Goal: Navigation & Orientation: Find specific page/section

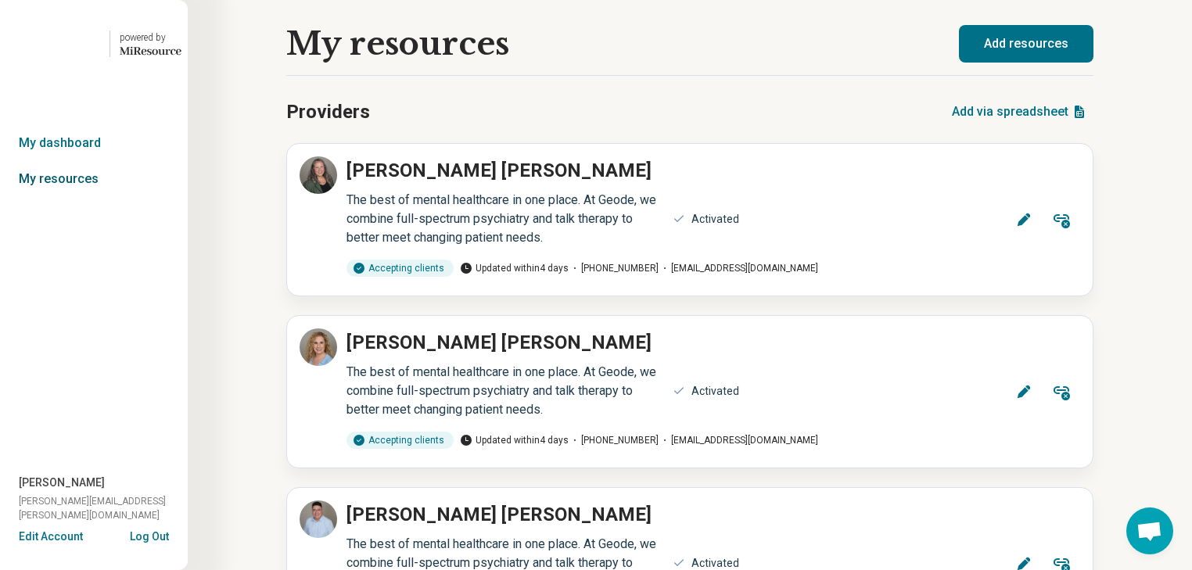
click at [85, 197] on link "My resources" at bounding box center [94, 179] width 188 height 36
click at [80, 161] on link "My dashboard" at bounding box center [94, 143] width 188 height 36
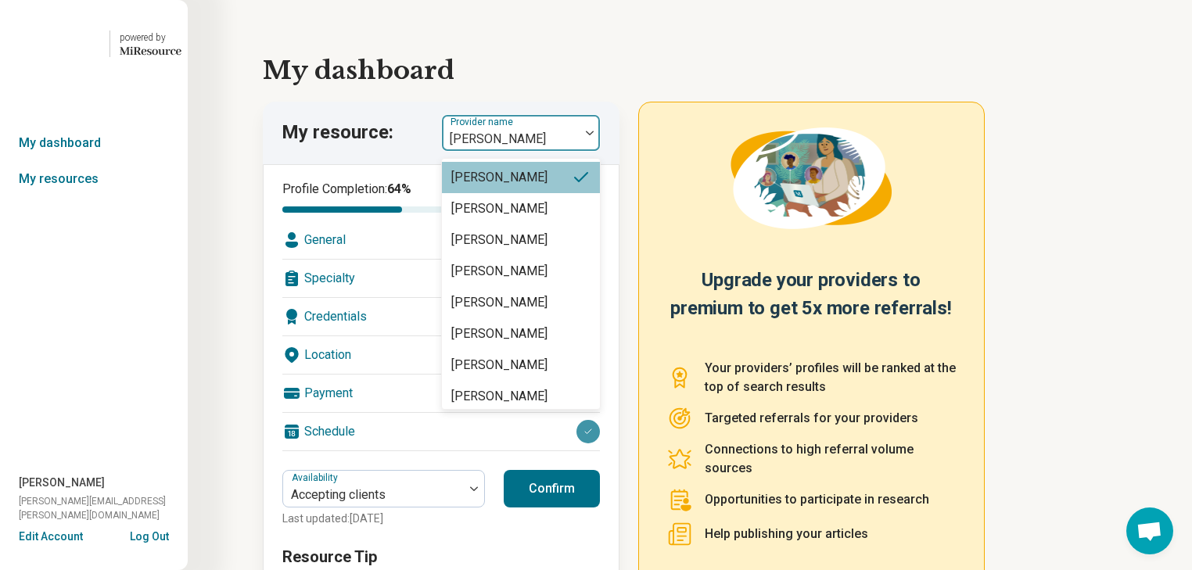
click at [594, 135] on img at bounding box center [590, 133] width 8 height 5
click at [52, 197] on link "My resources" at bounding box center [94, 179] width 188 height 36
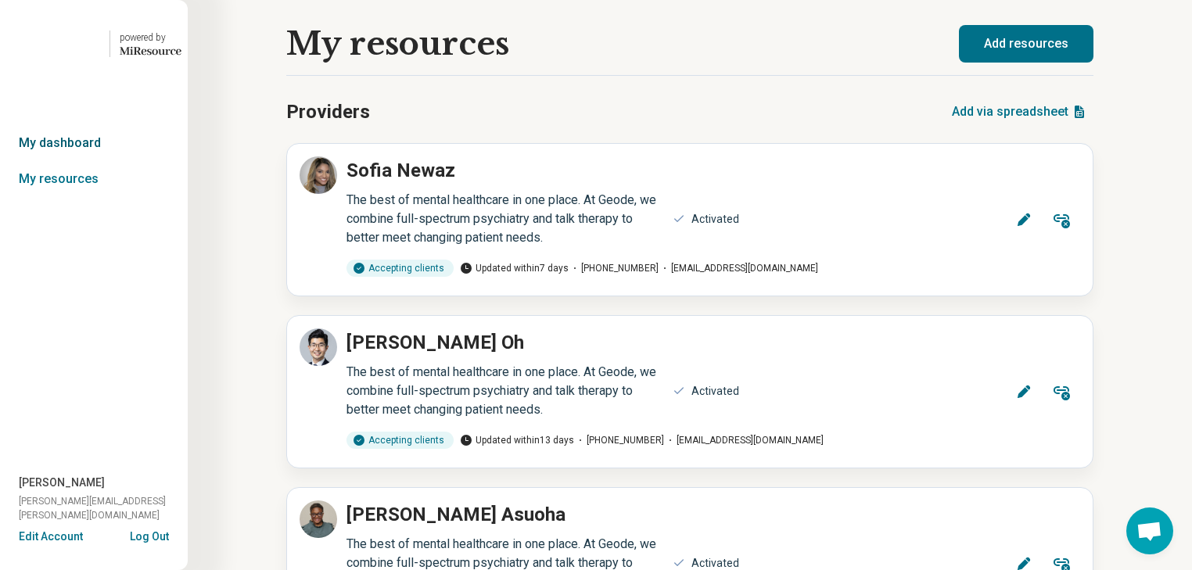
click at [63, 161] on link "My dashboard" at bounding box center [94, 143] width 188 height 36
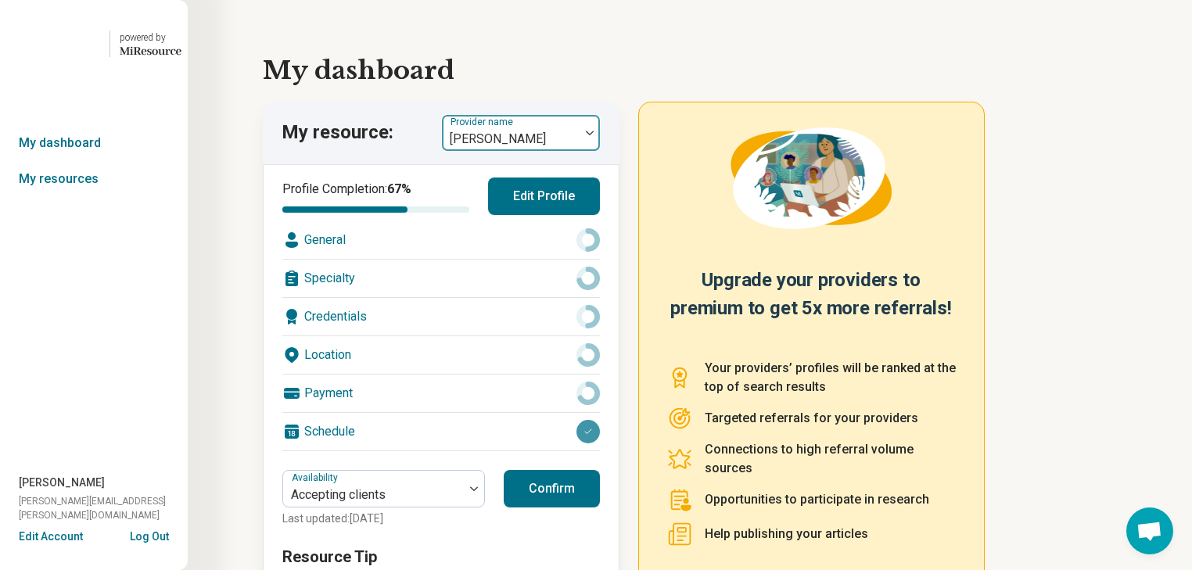
click at [594, 135] on img at bounding box center [590, 133] width 8 height 5
type input "*"
